Goal: Task Accomplishment & Management: Manage account settings

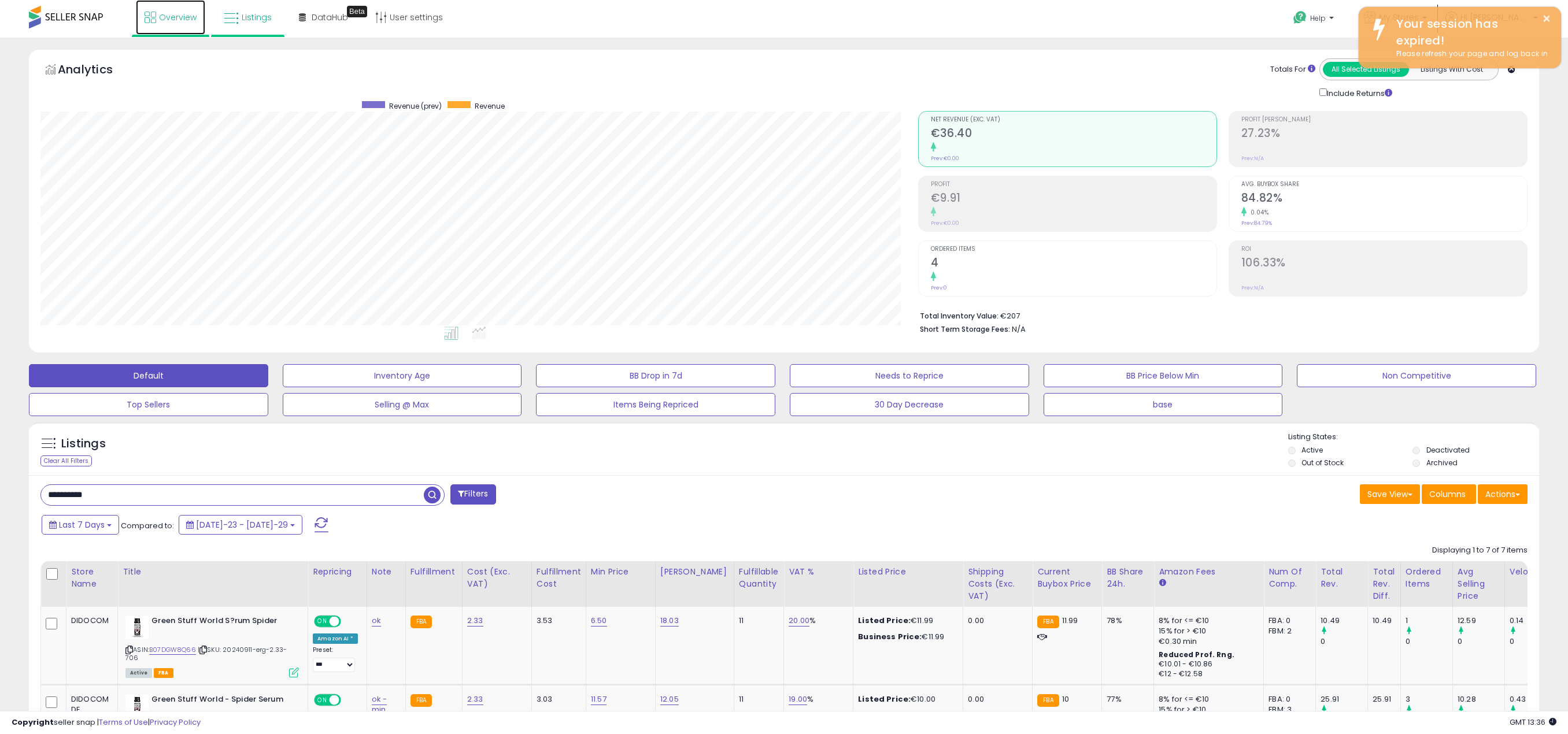
click at [171, 18] on span "Overview" at bounding box center [177, 17] width 37 height 12
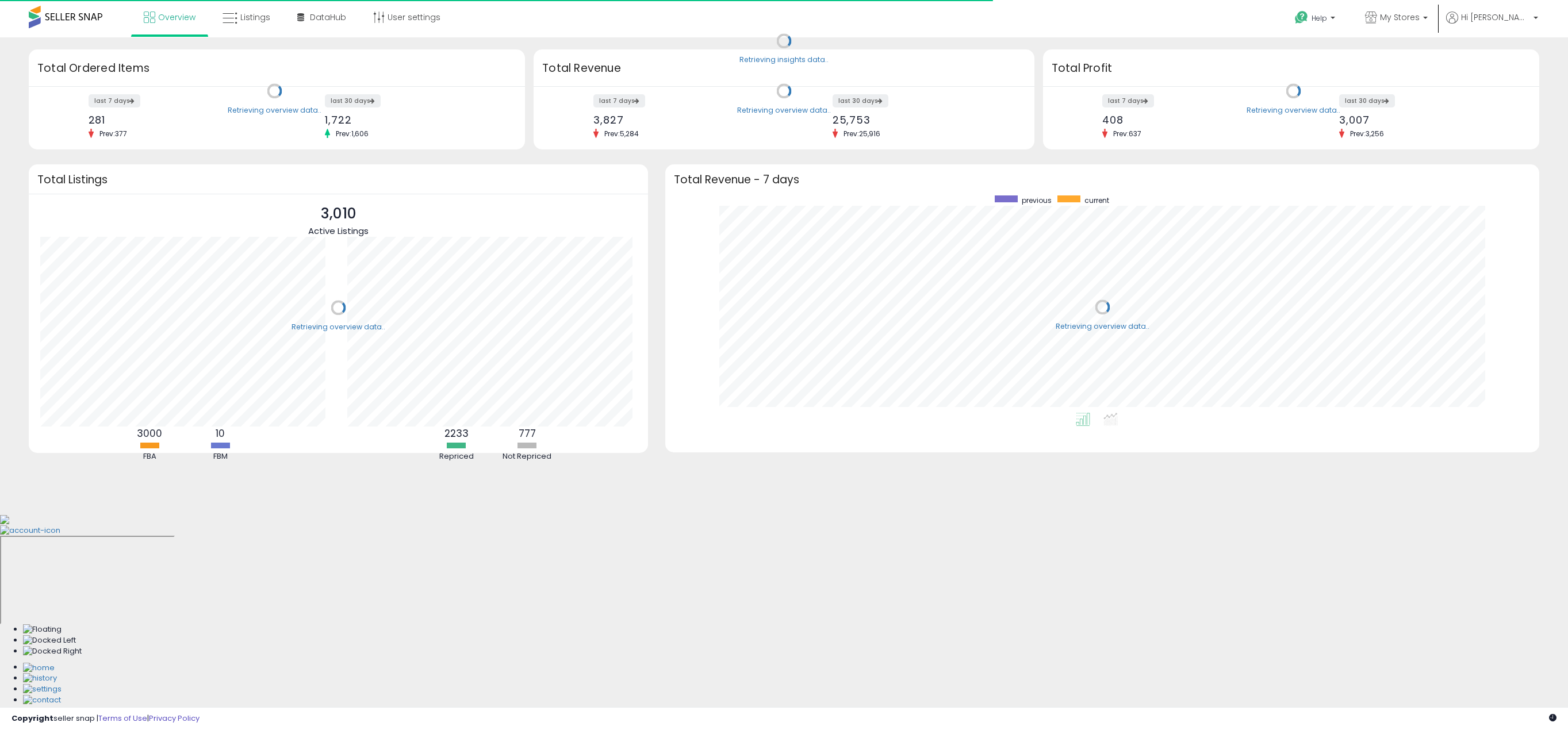
scroll to position [217, 851]
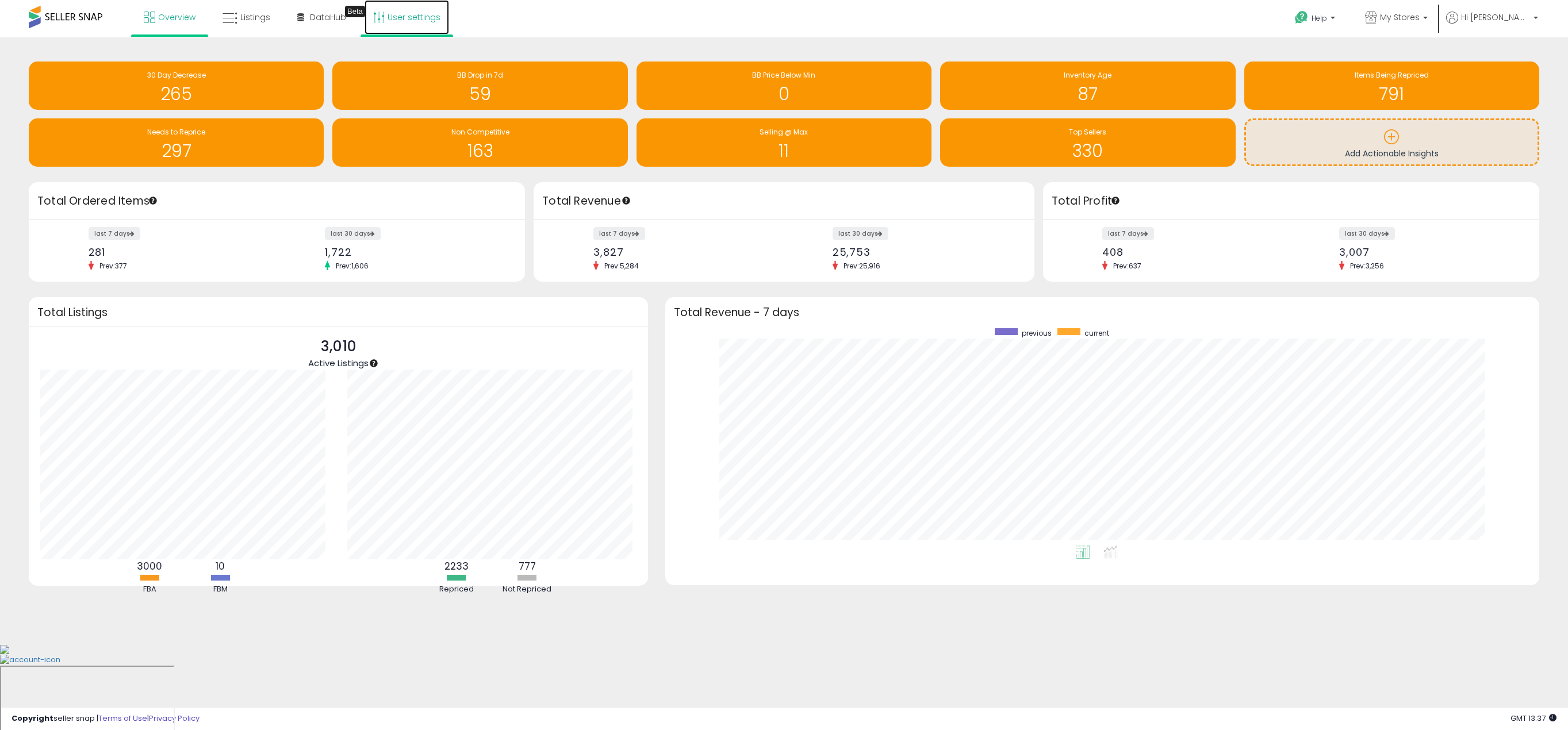
click at [403, 18] on link "User settings" at bounding box center [407, 17] width 85 height 35
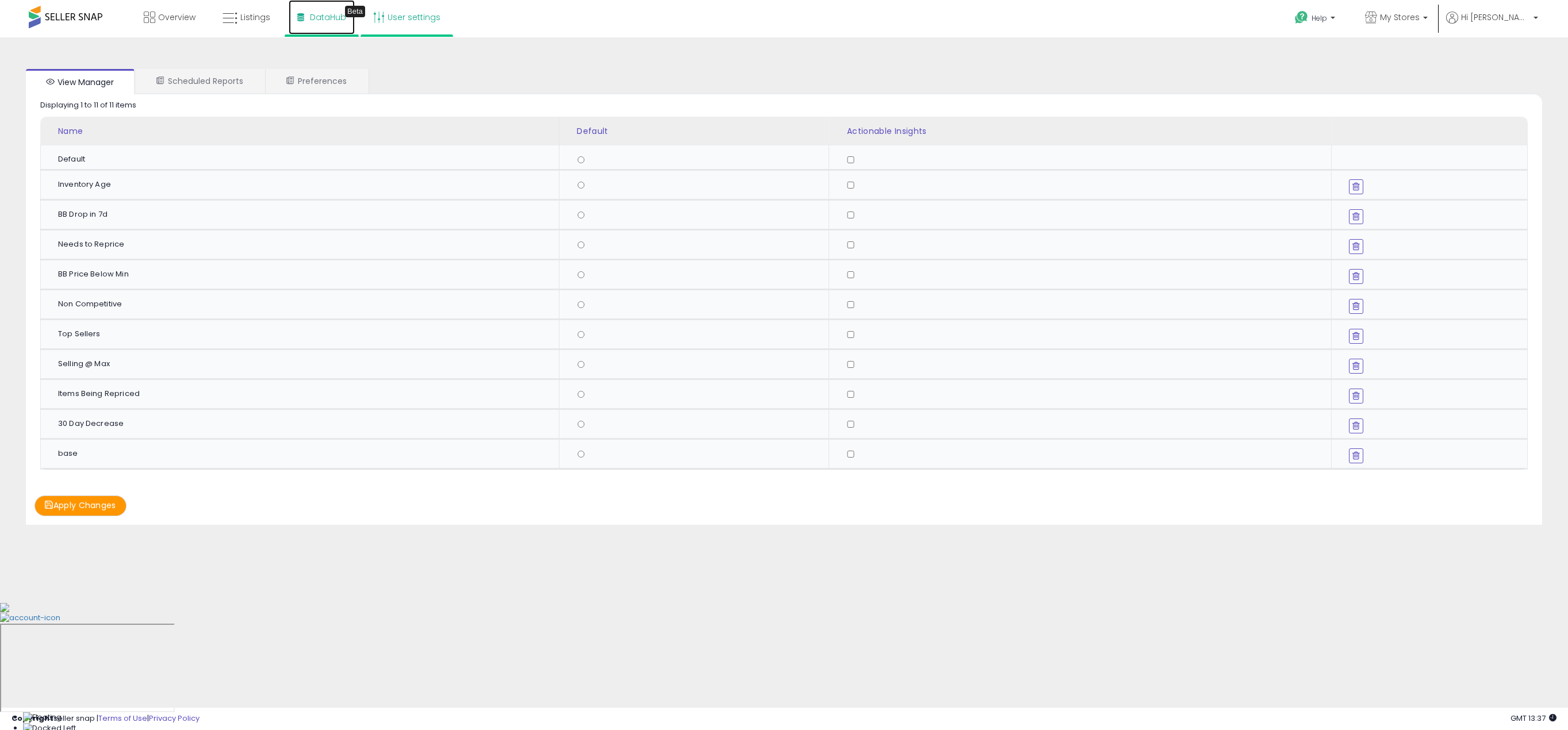
click at [328, 17] on span "DataHub" at bounding box center [328, 17] width 37 height 12
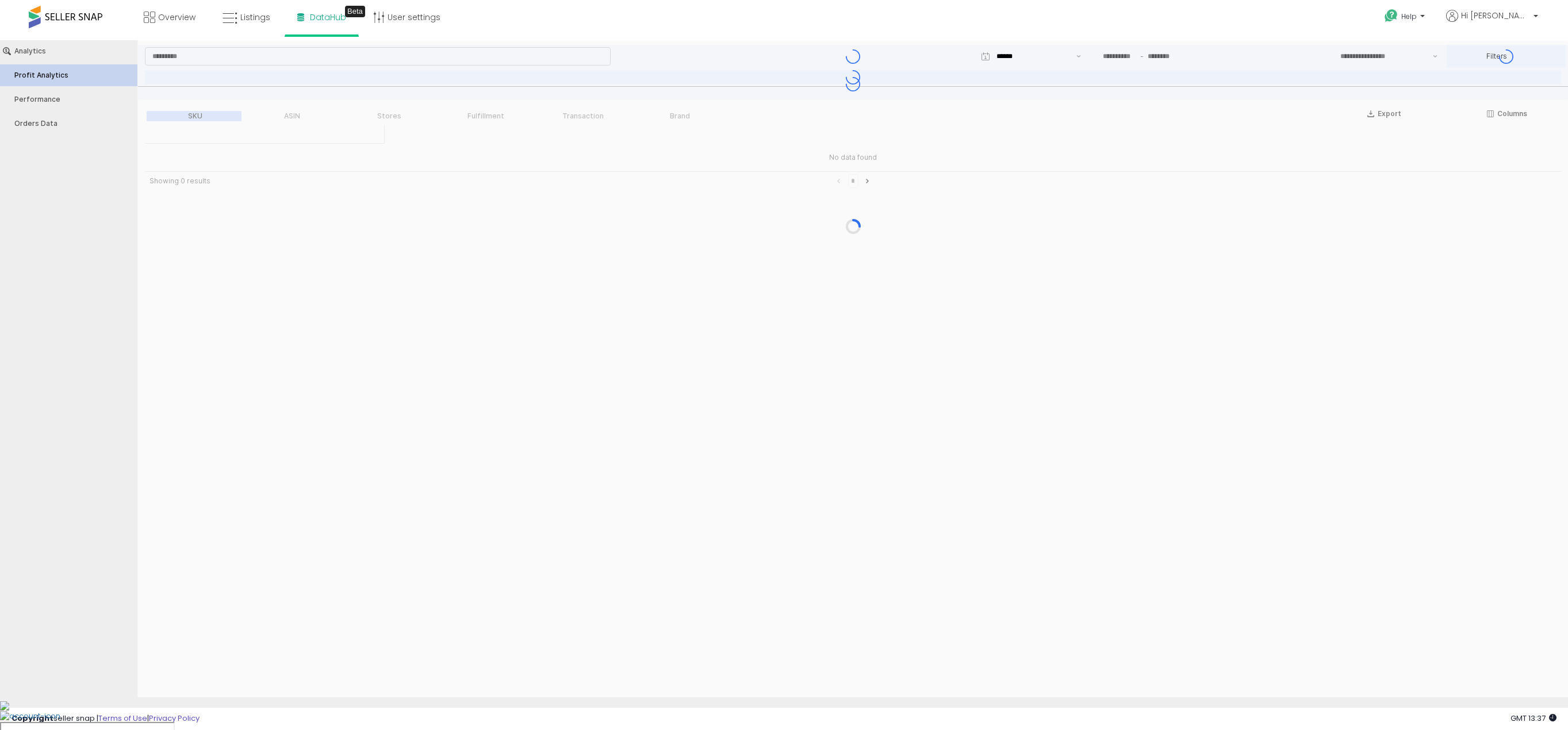
type input "***"
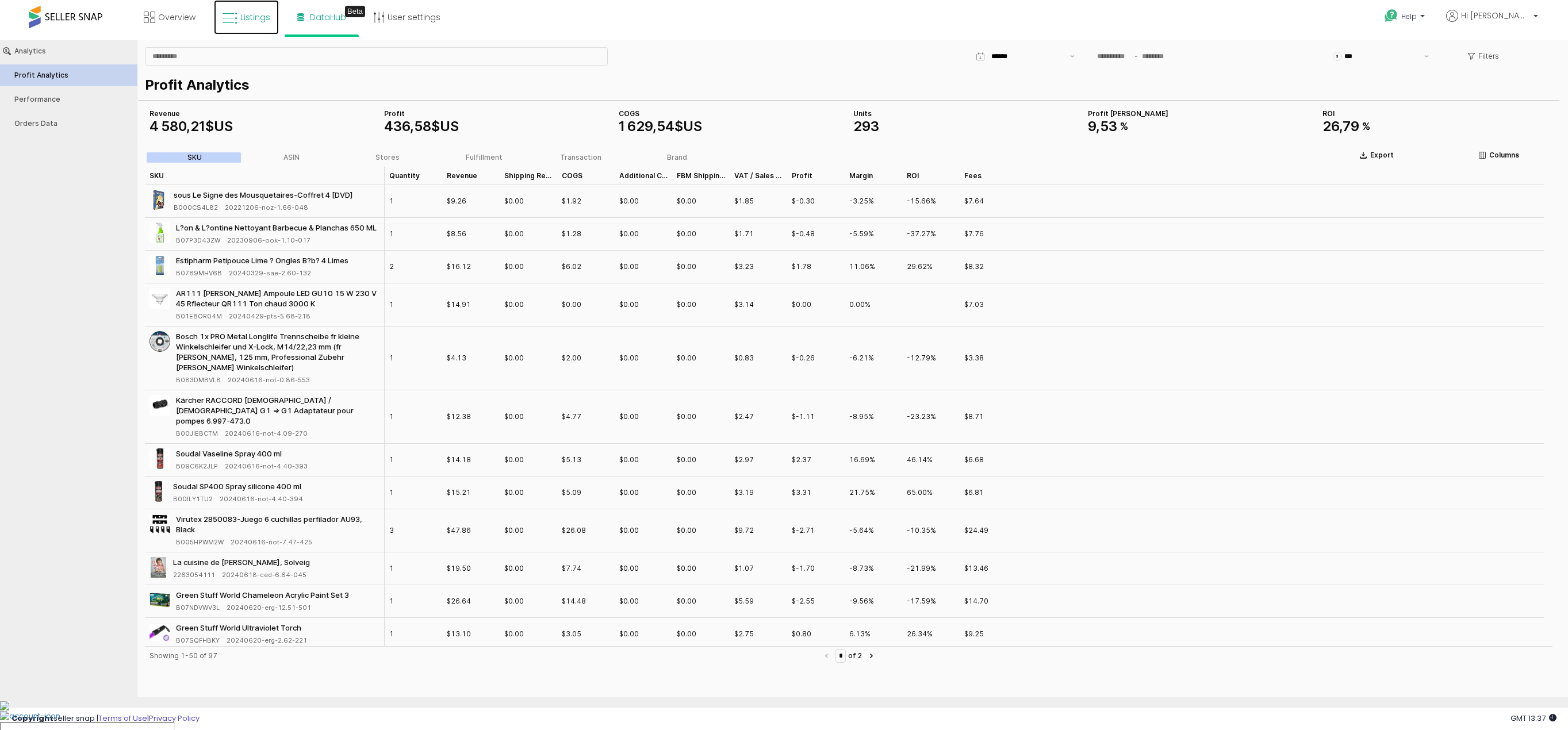
click at [246, 21] on span "Listings" at bounding box center [255, 17] width 30 height 12
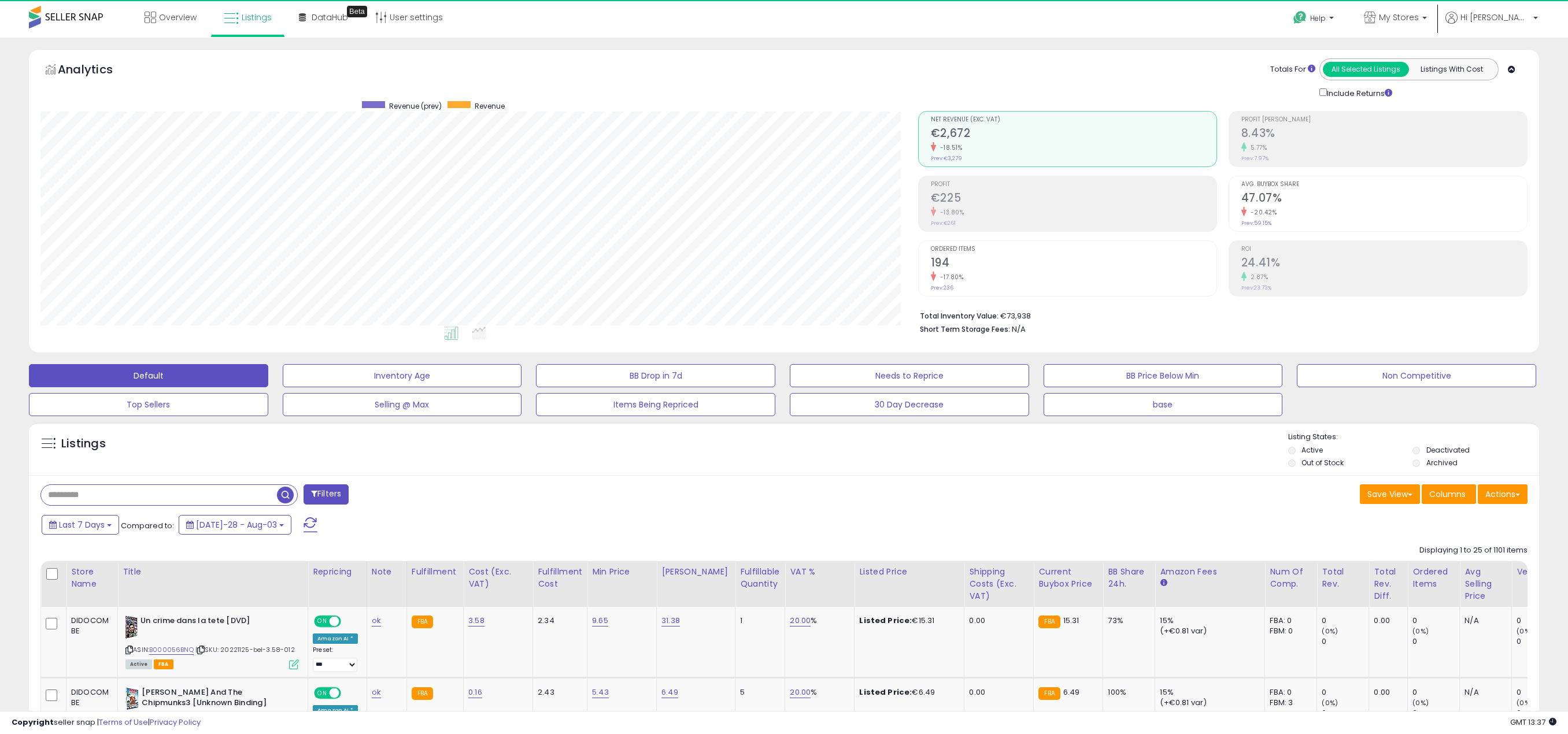
scroll to position [237, 878]
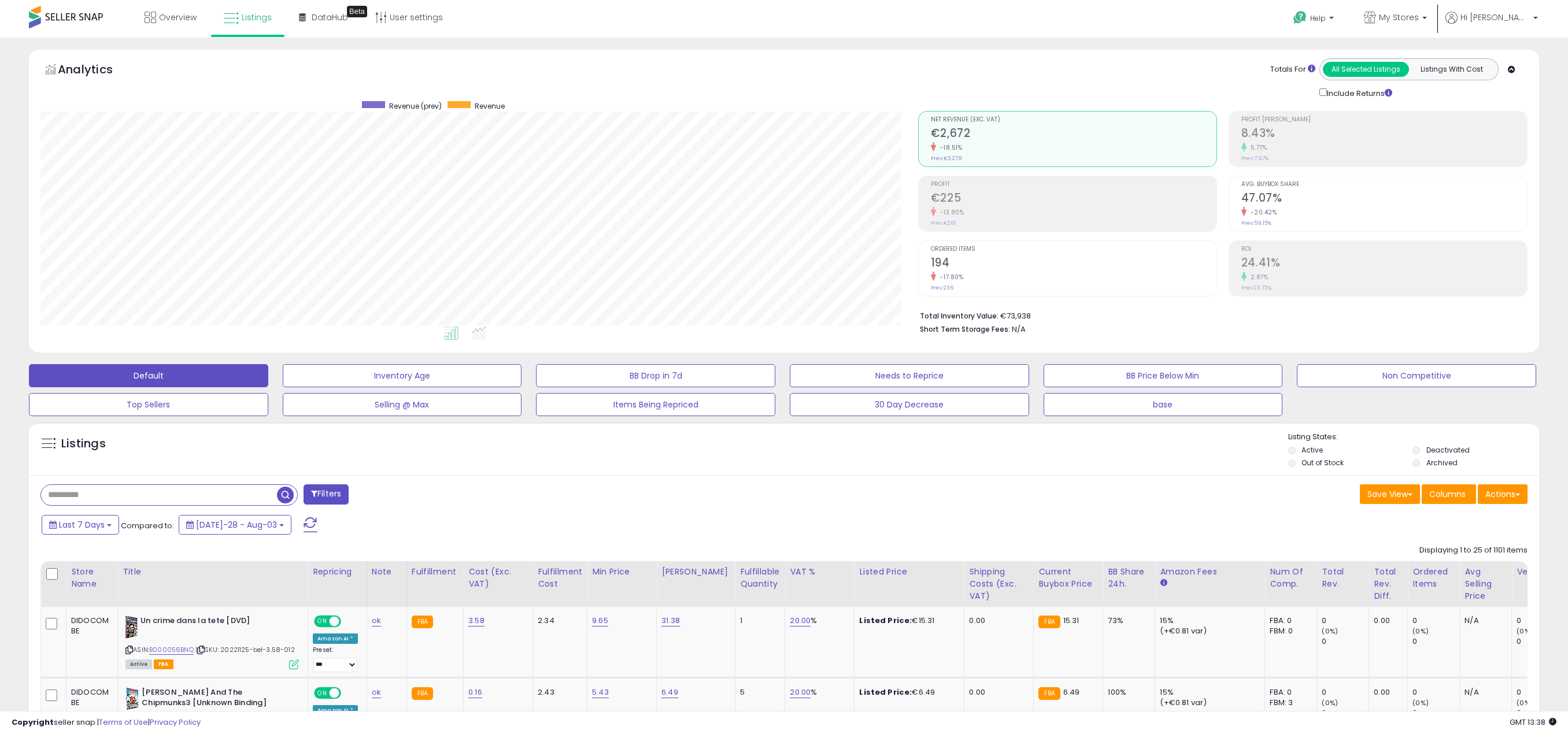
click at [1513, 69] on icon at bounding box center [1512, 70] width 7 height 7
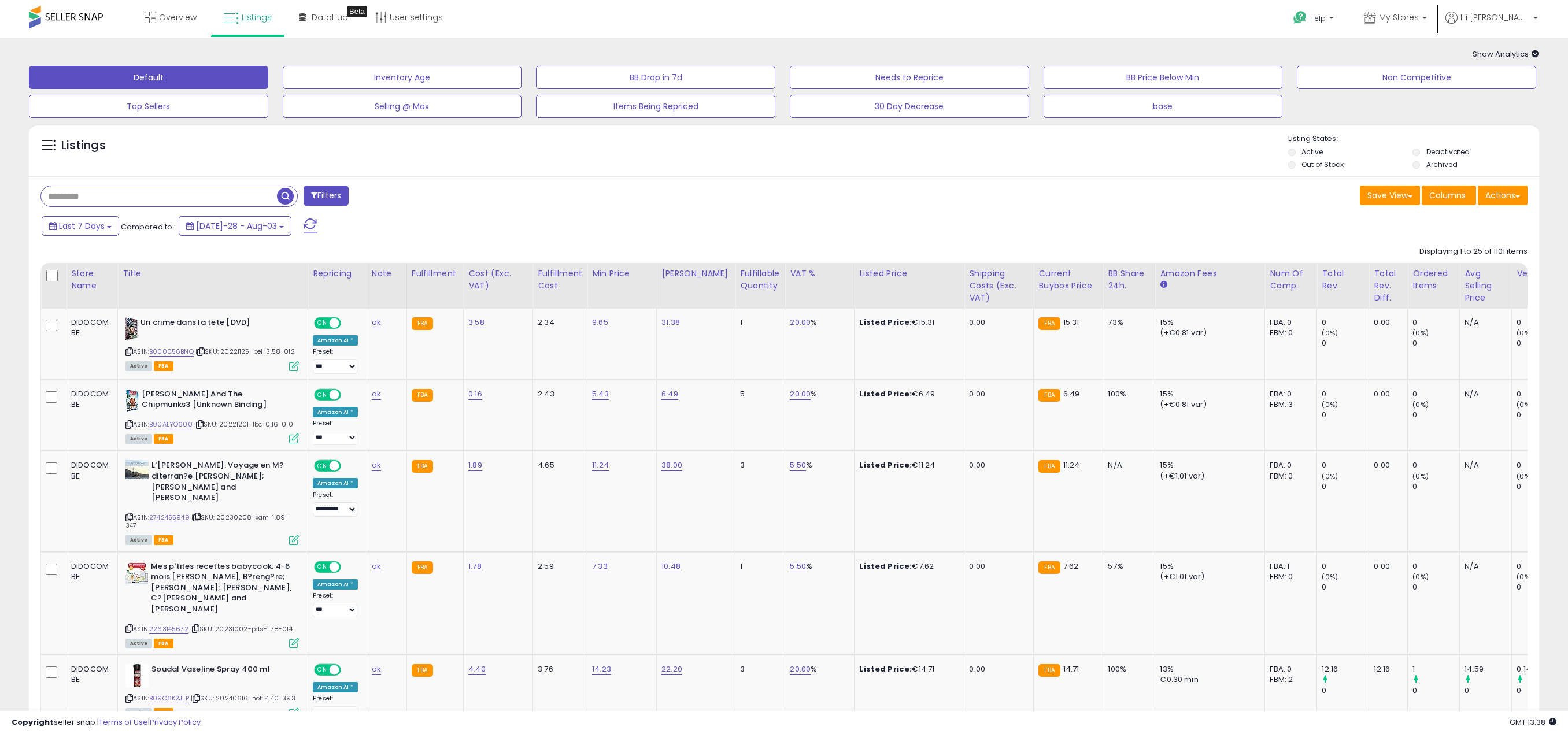
click at [1533, 53] on icon at bounding box center [1535, 54] width 7 height 7
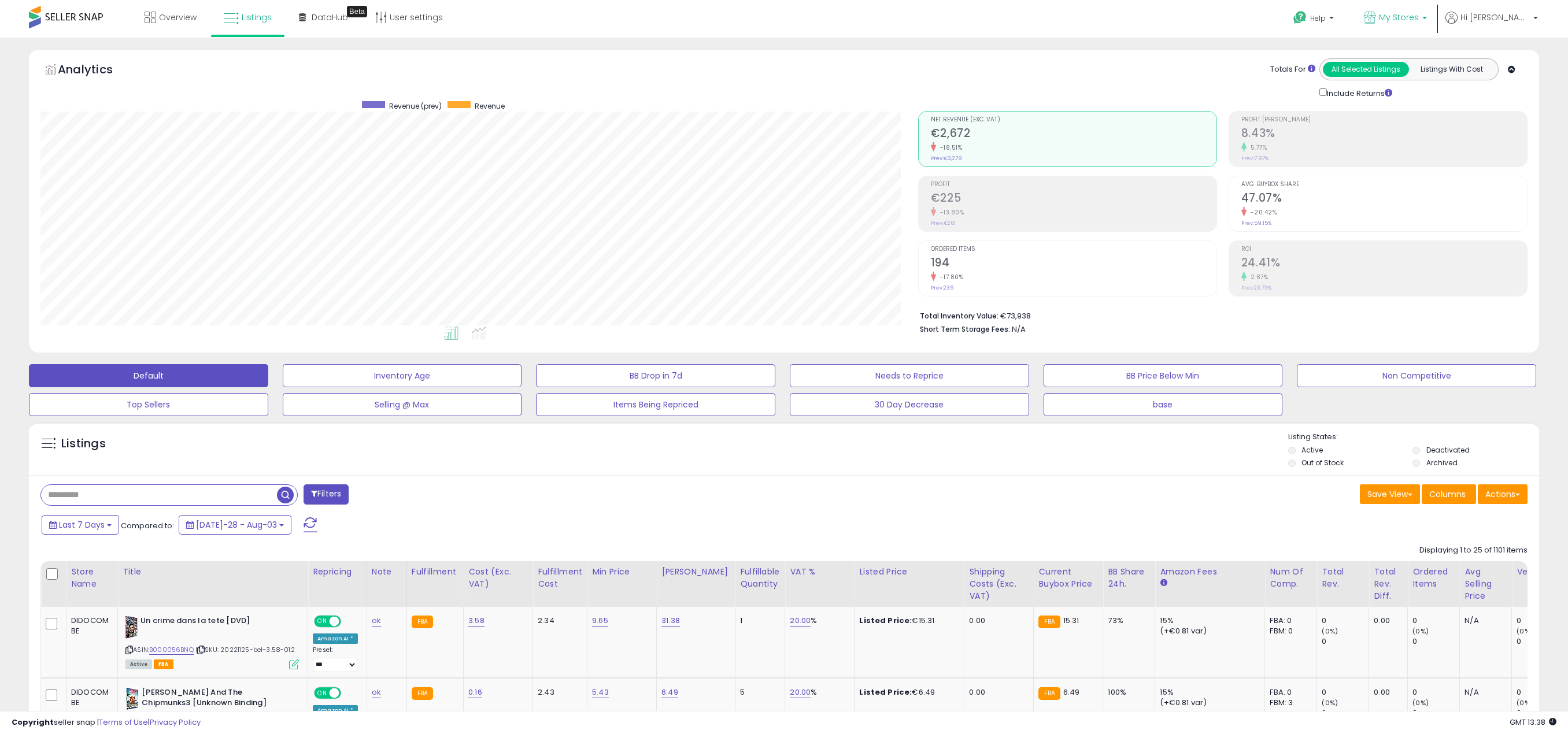
click at [1427, 17] on p "My Stores" at bounding box center [1395, 19] width 63 height 15
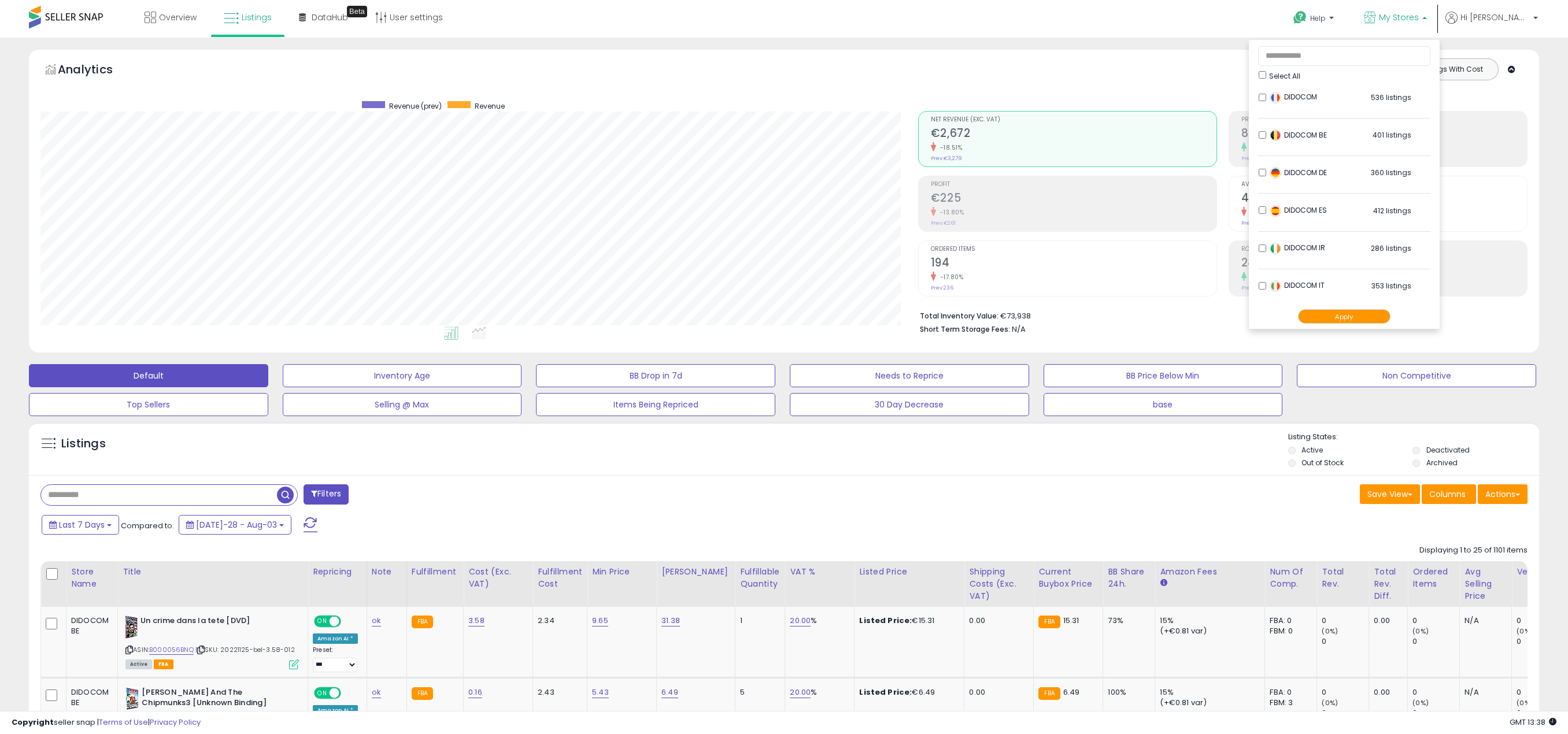
scroll to position [0, 0]
click at [1503, 14] on span "Hi [PERSON_NAME]" at bounding box center [1495, 17] width 69 height 12
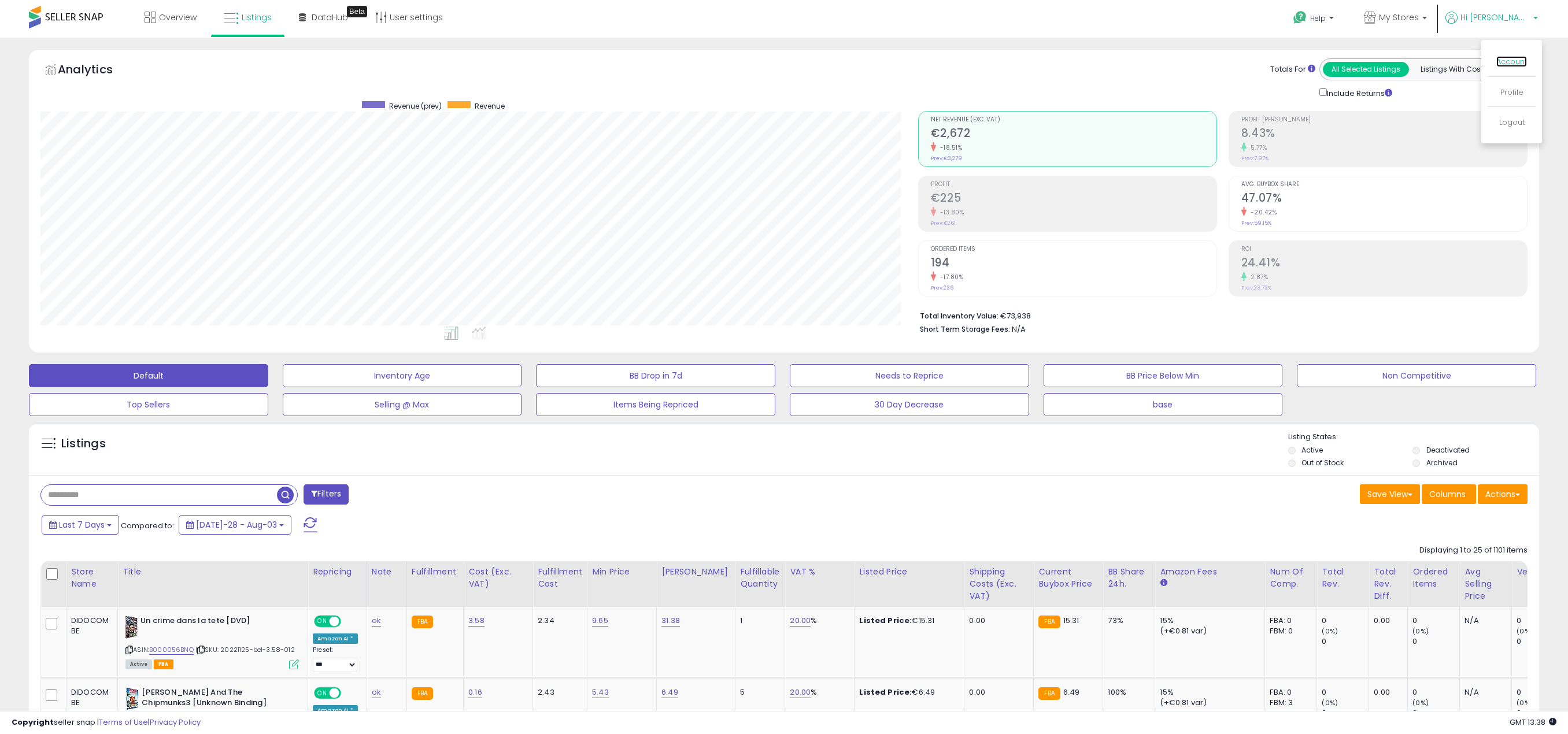
click at [1521, 62] on link "Account" at bounding box center [1512, 62] width 31 height 11
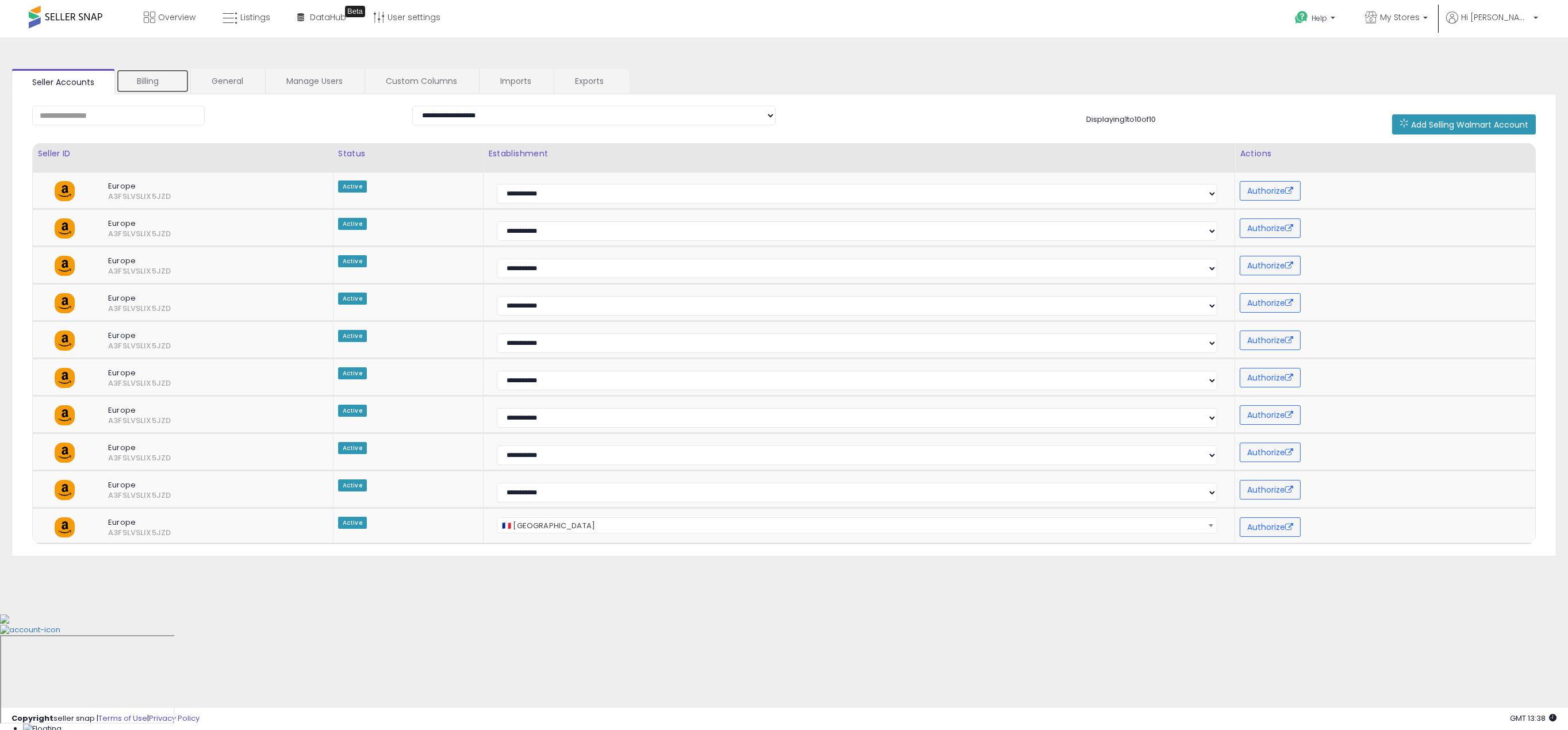
click at [145, 75] on link "Billing" at bounding box center [153, 81] width 73 height 24
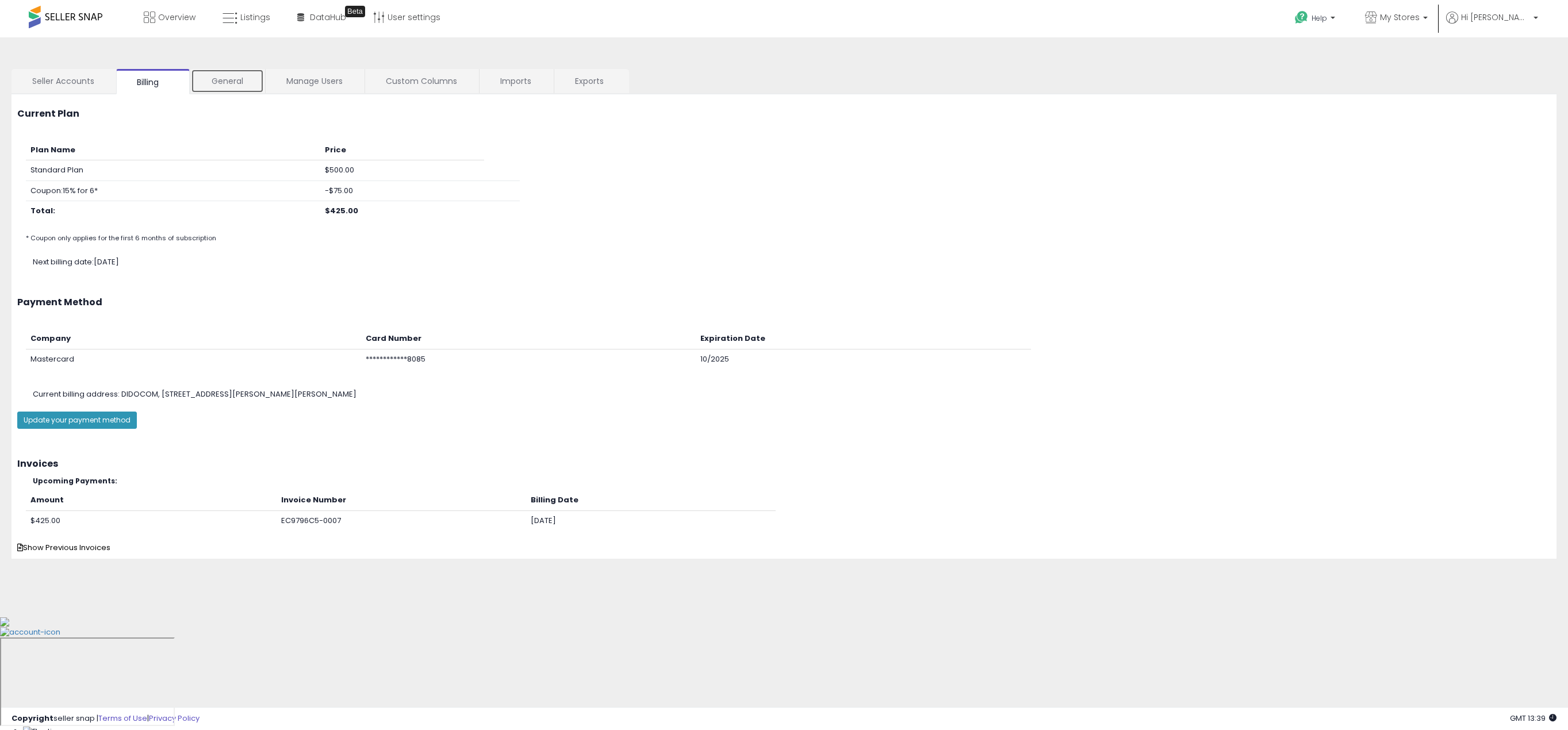
click at [217, 82] on link "General" at bounding box center [228, 81] width 73 height 24
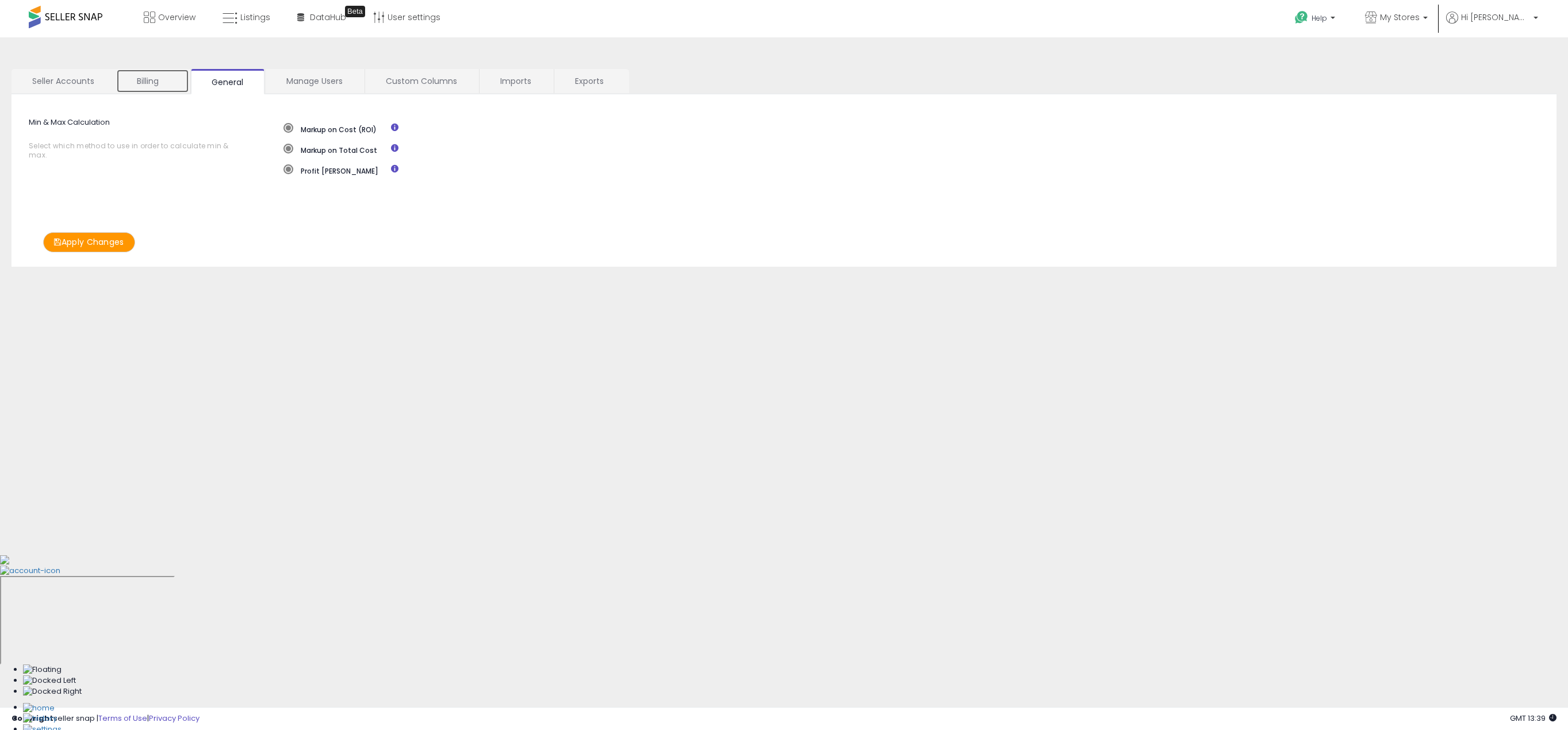
click at [156, 79] on link "Billing" at bounding box center [153, 81] width 73 height 24
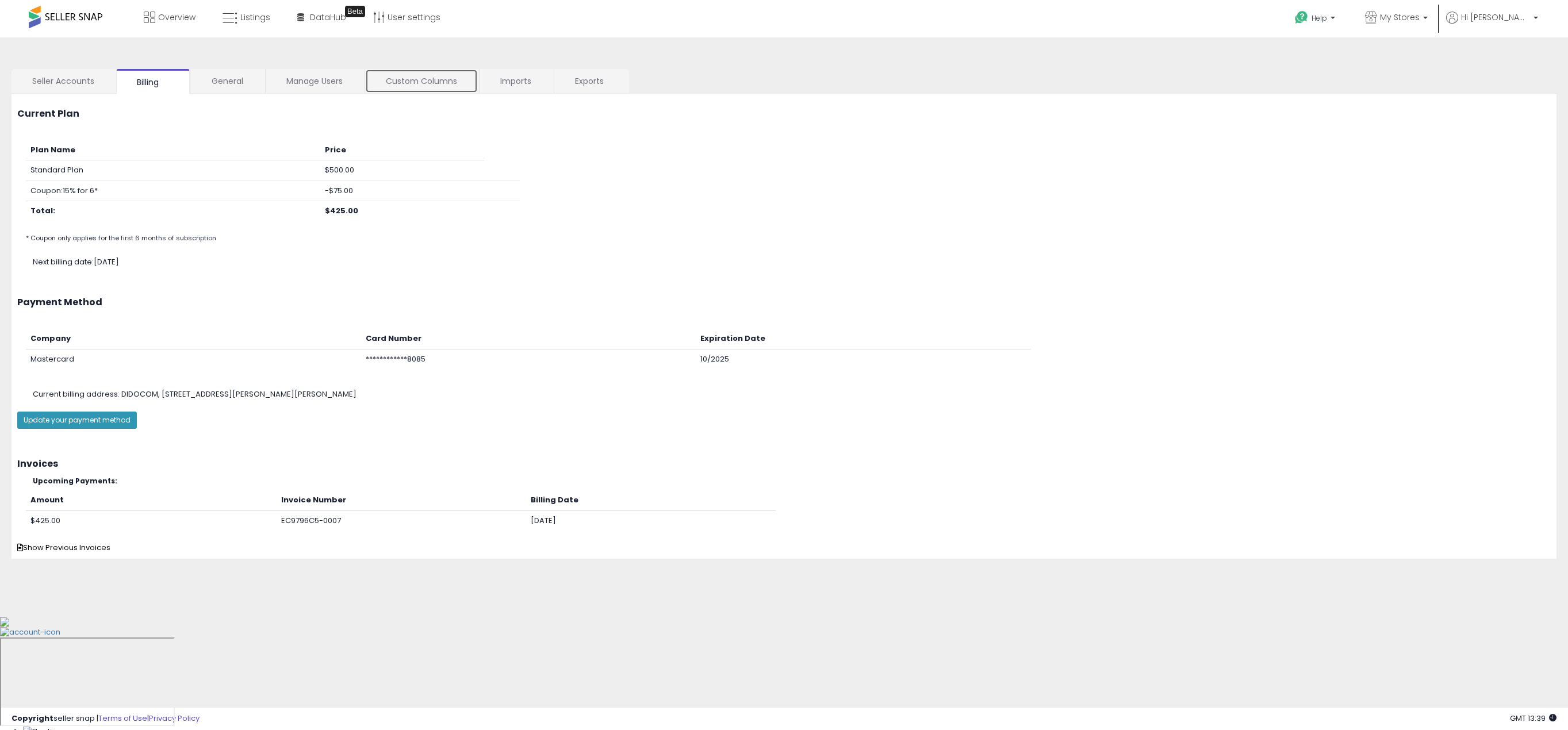
click at [424, 78] on link "Custom Columns" at bounding box center [421, 81] width 113 height 24
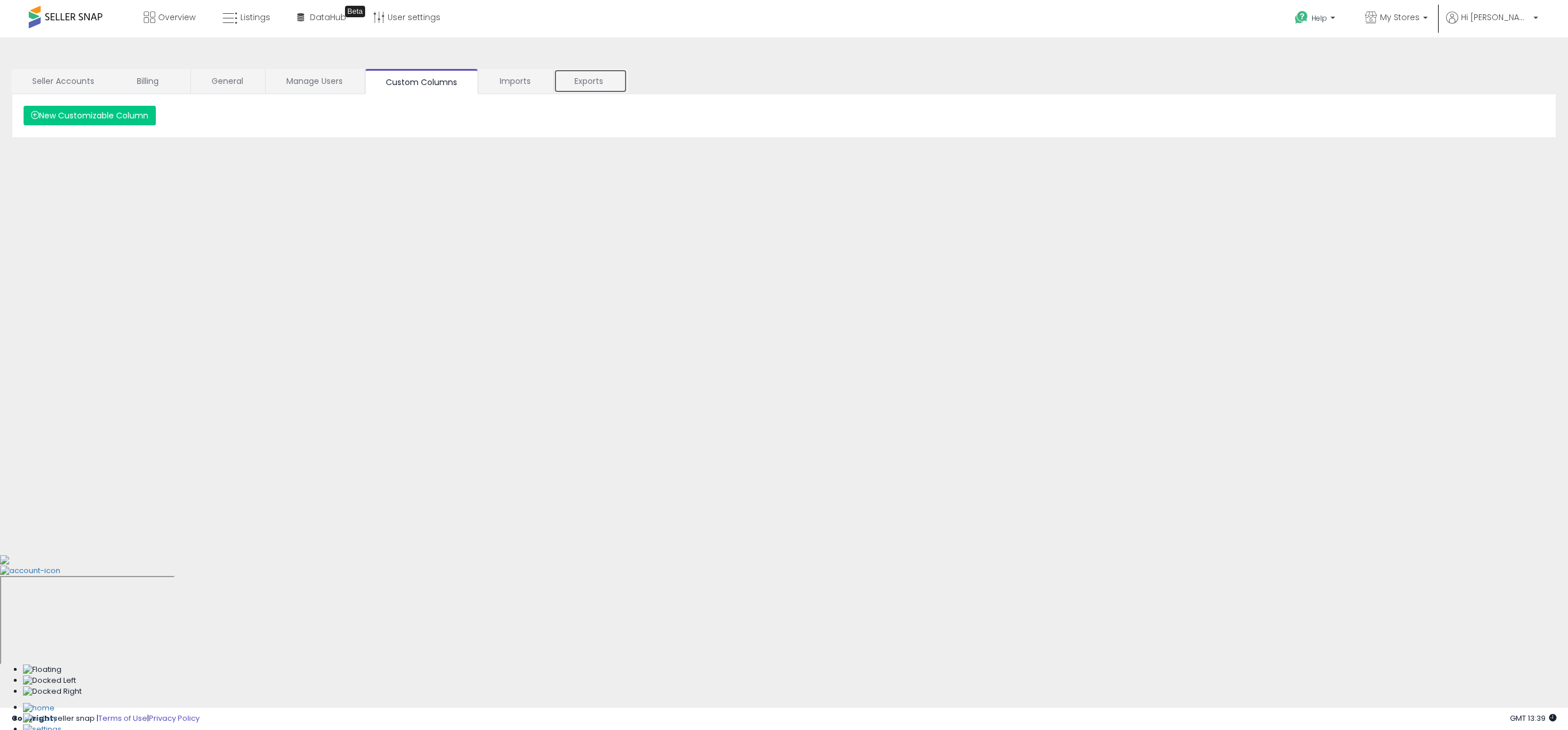
click at [595, 86] on link "Exports" at bounding box center [590, 81] width 74 height 24
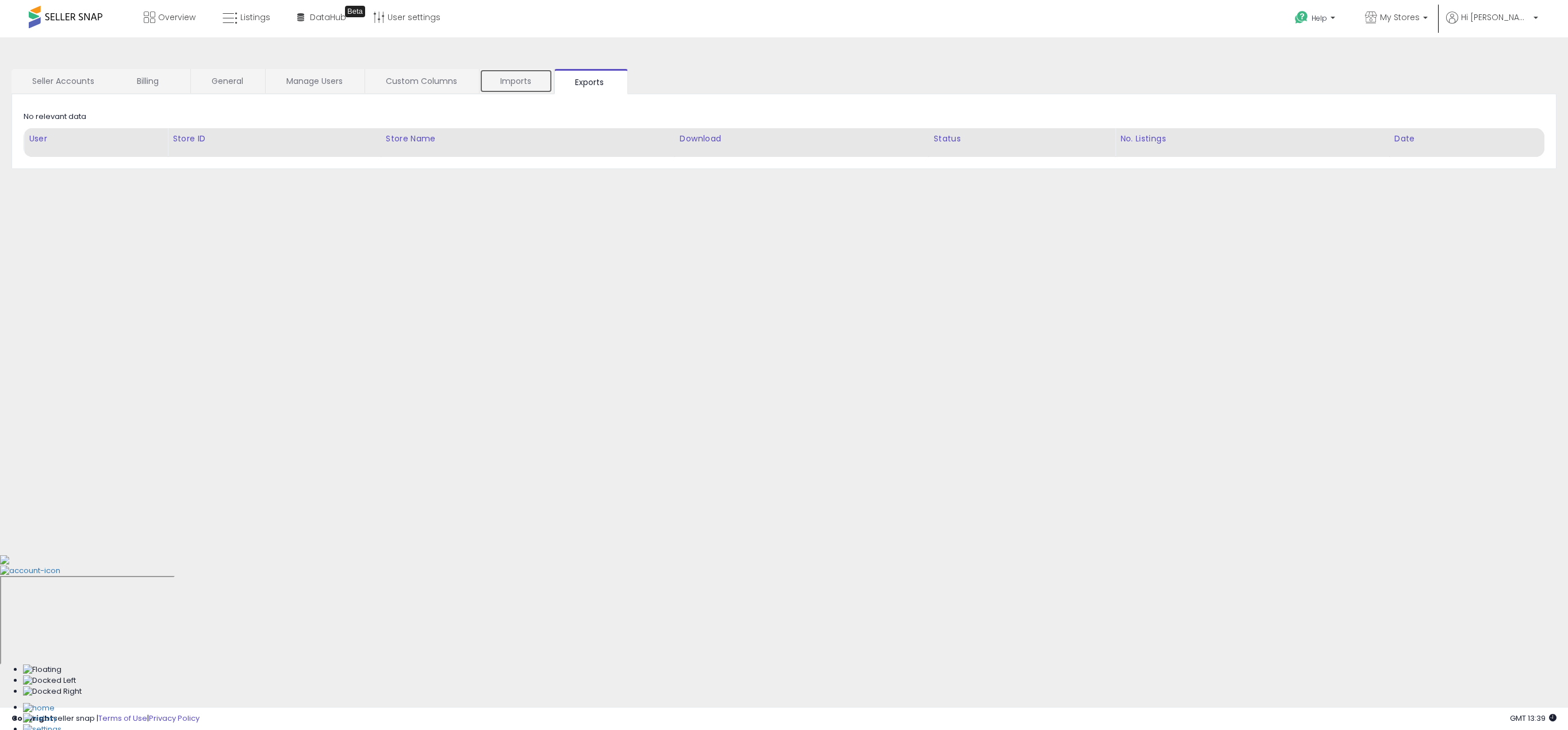
click at [519, 84] on link "Imports" at bounding box center [516, 81] width 73 height 24
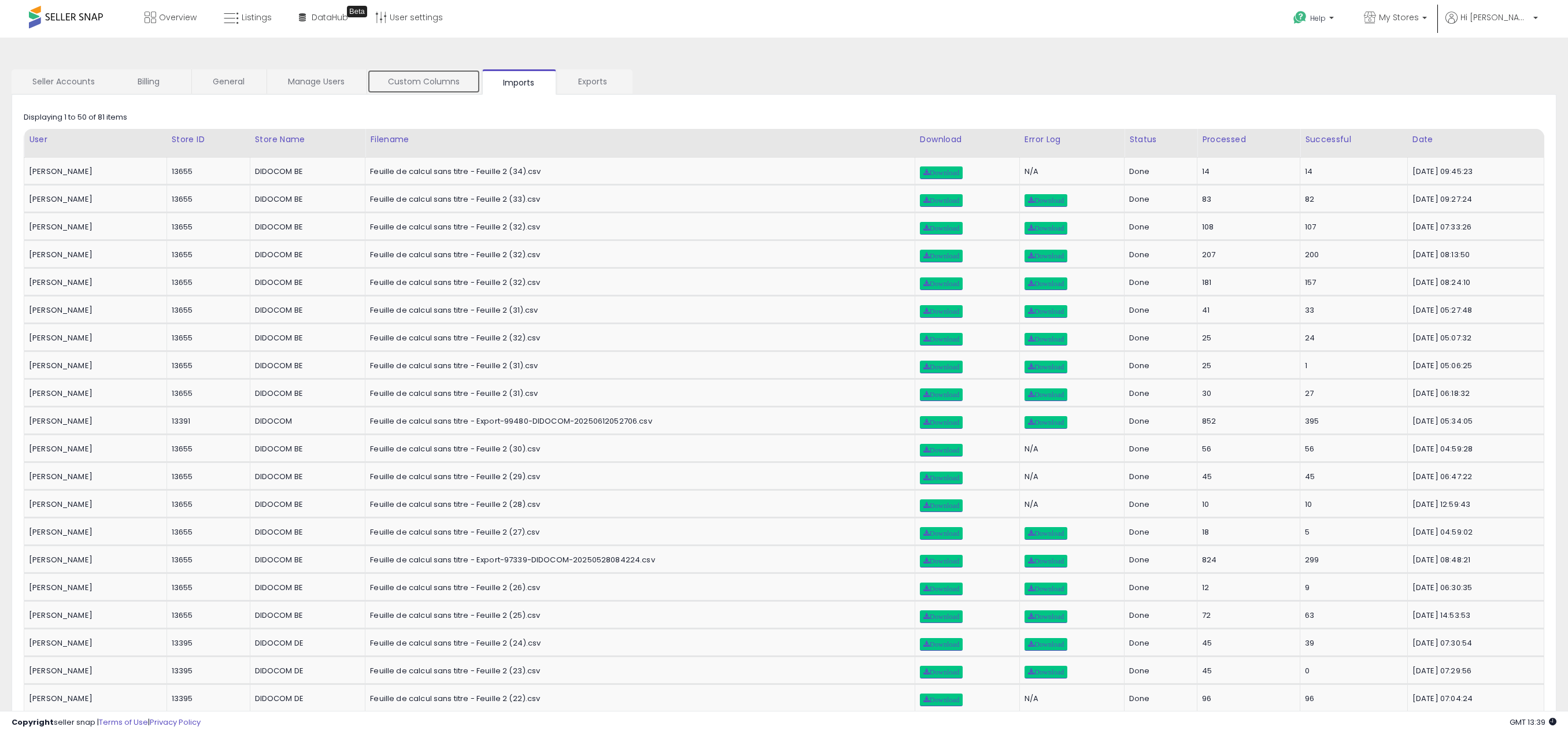
click at [423, 81] on link "Custom Columns" at bounding box center [424, 81] width 113 height 24
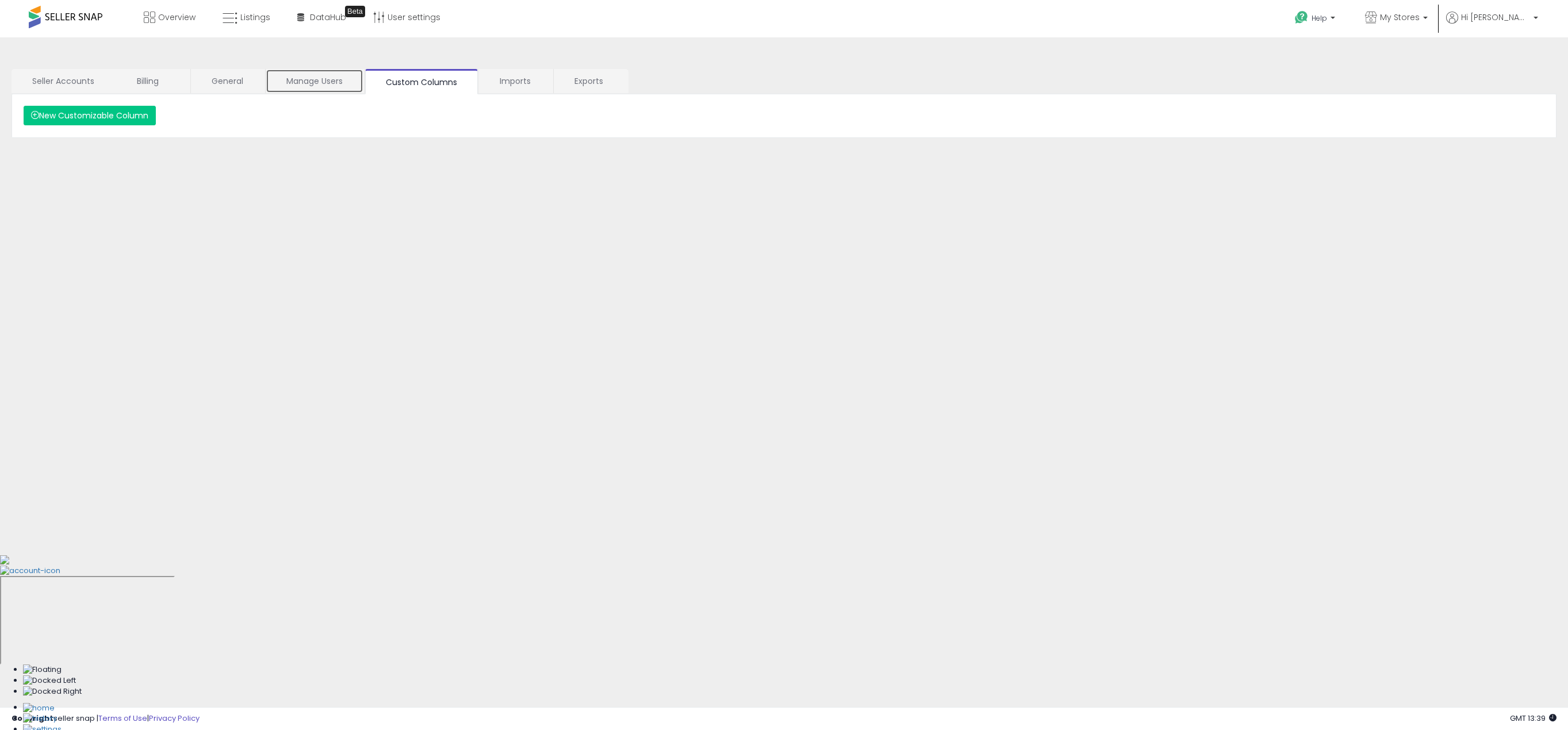
click at [301, 80] on link "Manage Users" at bounding box center [314, 81] width 98 height 24
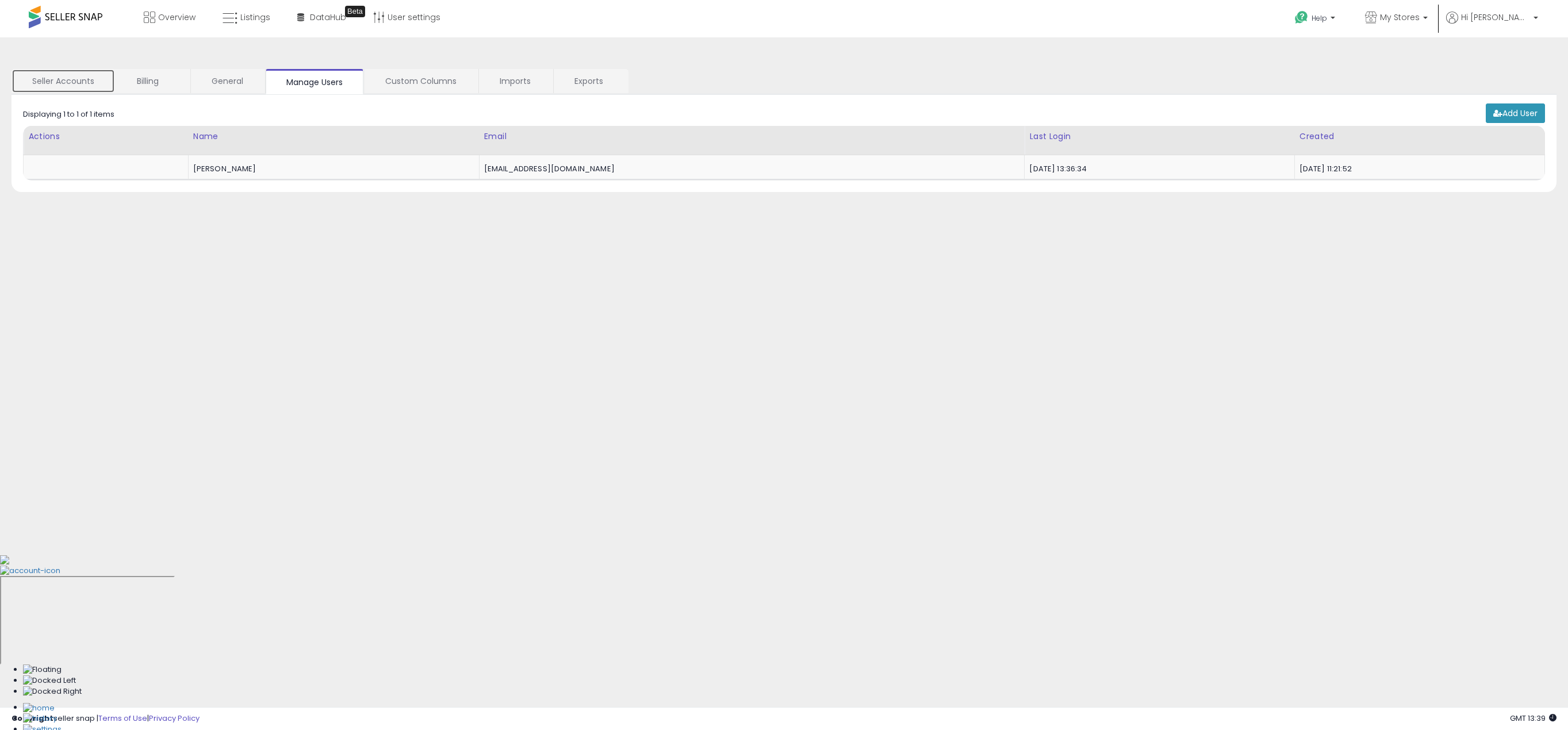
click at [60, 78] on link "Seller Accounts" at bounding box center [63, 81] width 103 height 24
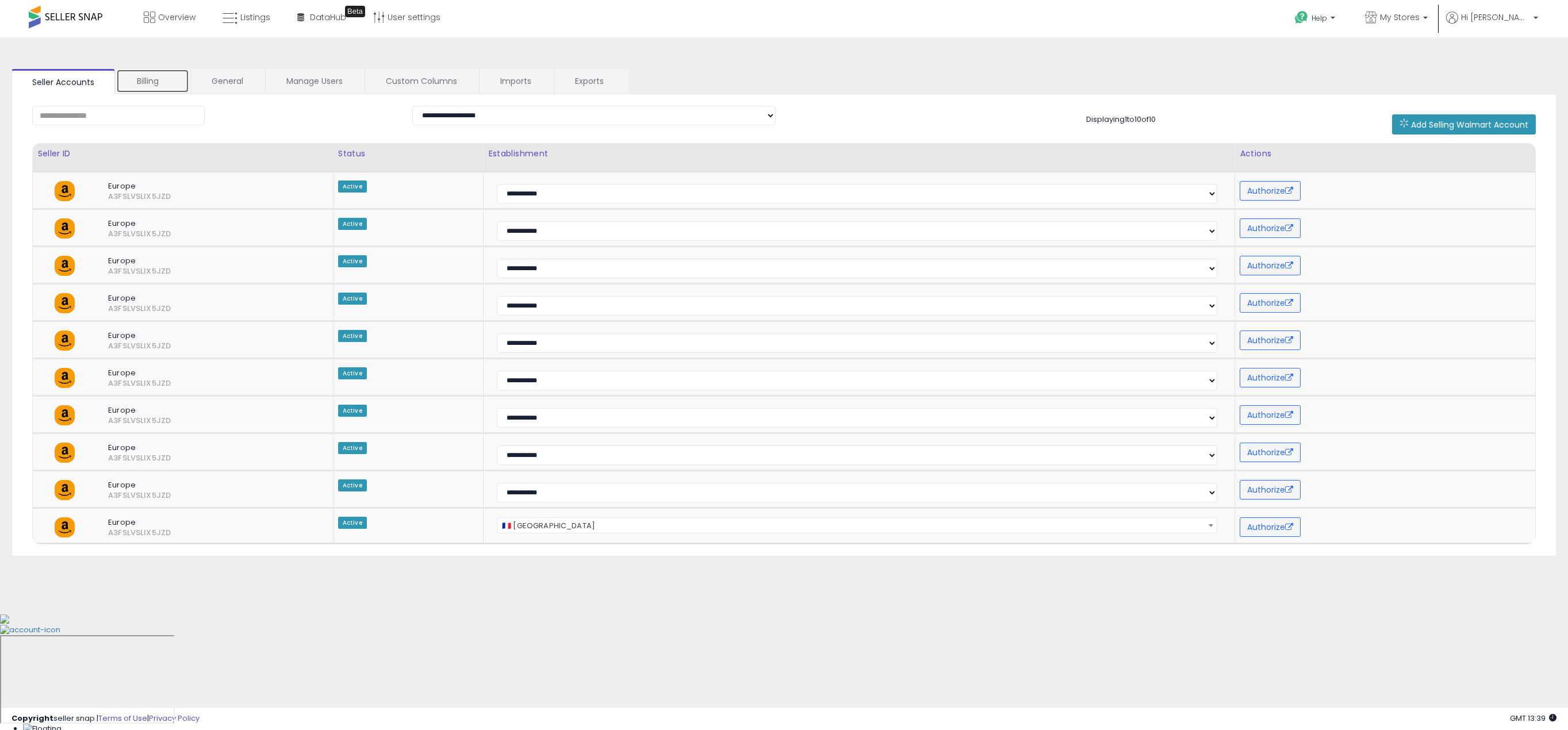
click at [151, 81] on link "Billing" at bounding box center [153, 81] width 73 height 24
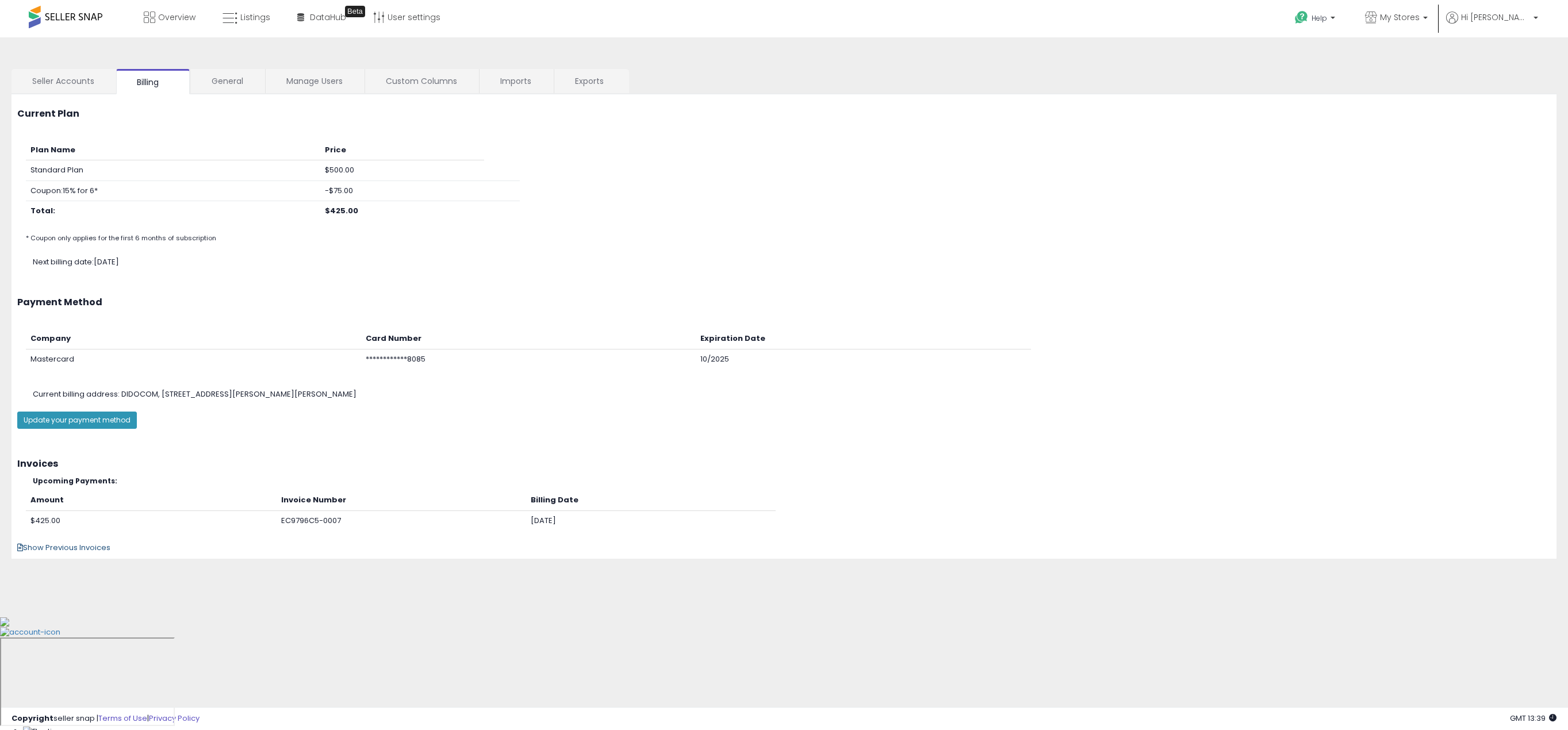
click at [74, 546] on span "Show Previous Invoices" at bounding box center [63, 548] width 93 height 11
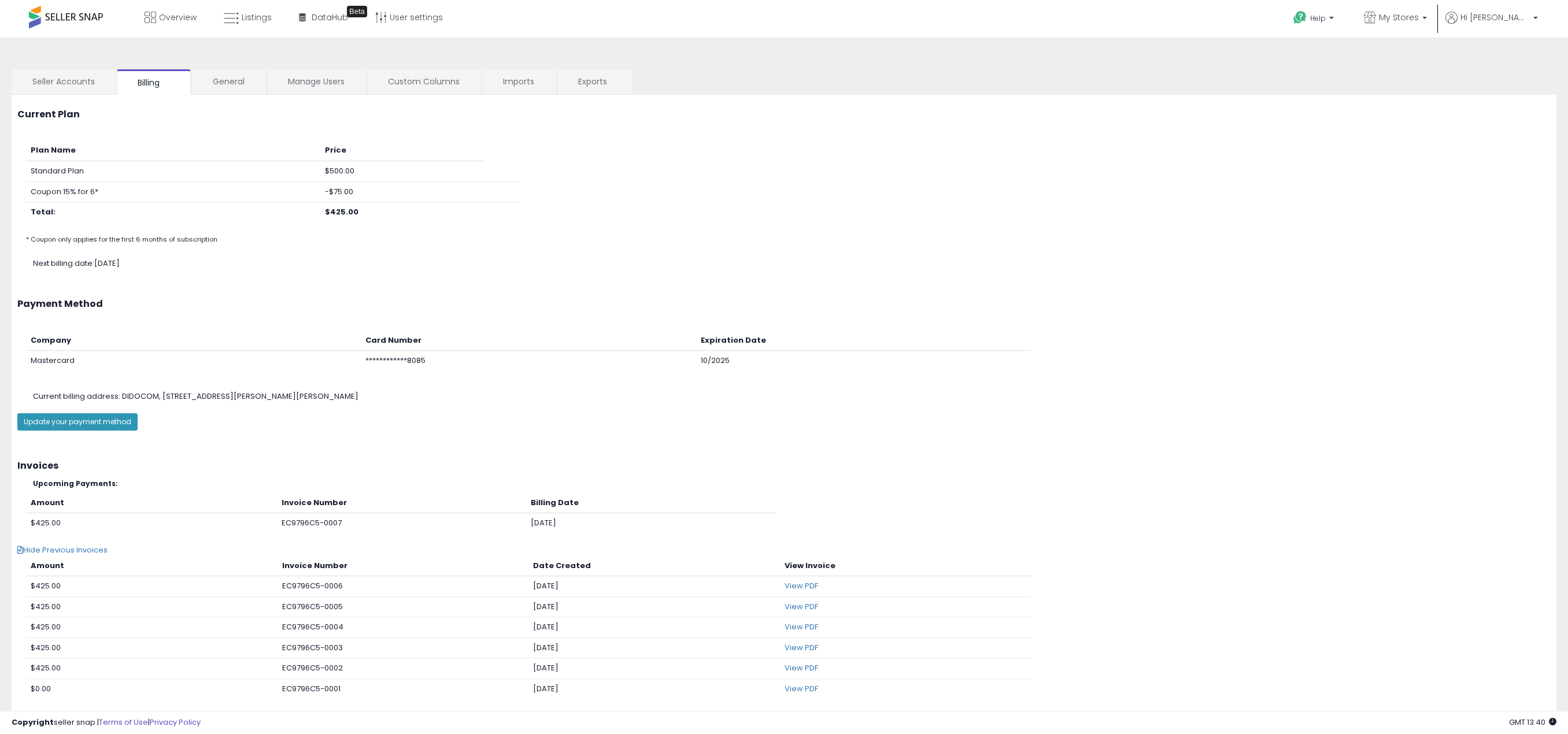
click at [345, 210] on b "$425.00" at bounding box center [342, 212] width 34 height 11
click at [359, 210] on b "$425.00" at bounding box center [342, 212] width 34 height 11
click at [342, 210] on b "$425.00" at bounding box center [342, 212] width 34 height 11
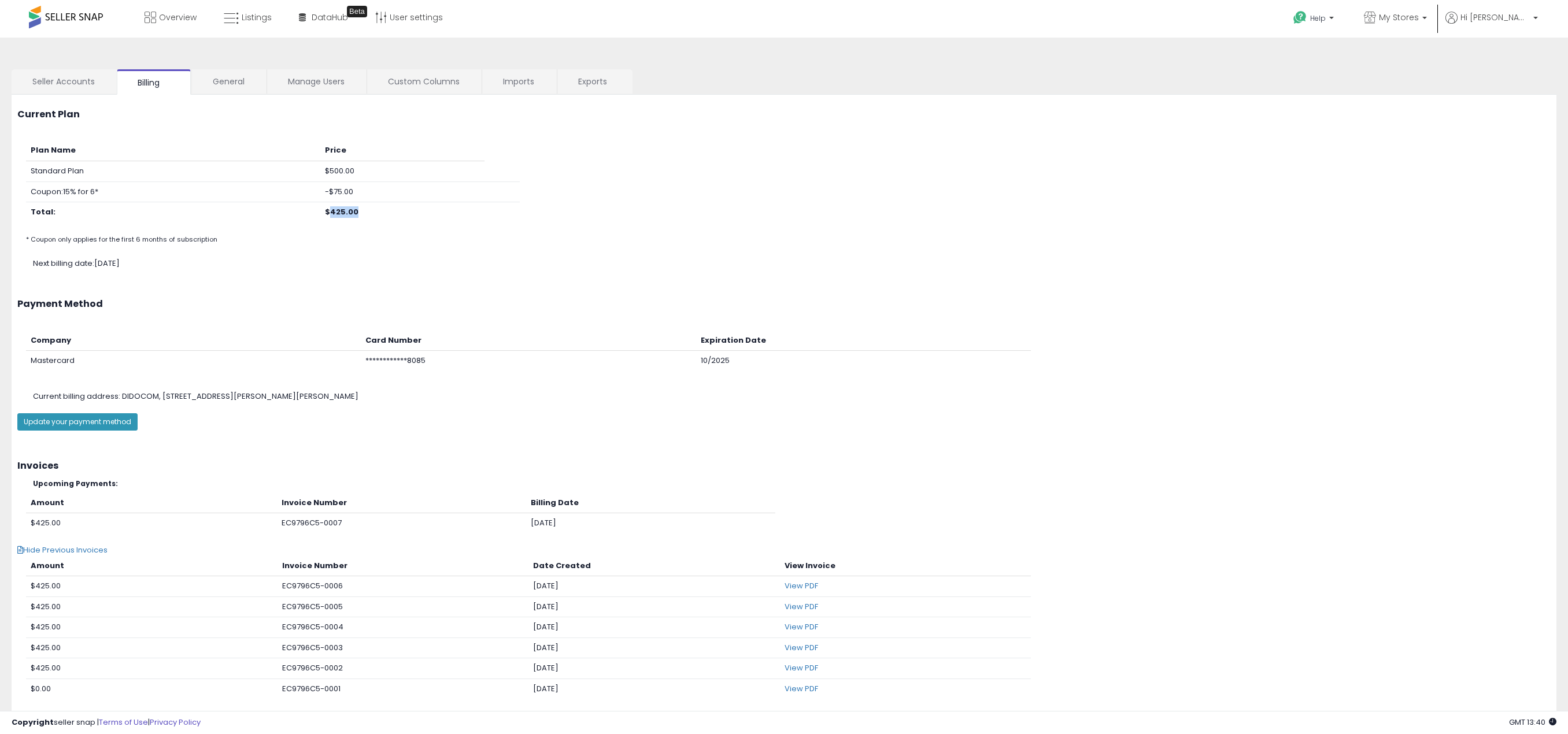
click at [354, 210] on b "$425.00" at bounding box center [342, 212] width 34 height 11
click at [351, 210] on b "$425.00" at bounding box center [342, 212] width 34 height 11
